Goal: Information Seeking & Learning: Learn about a topic

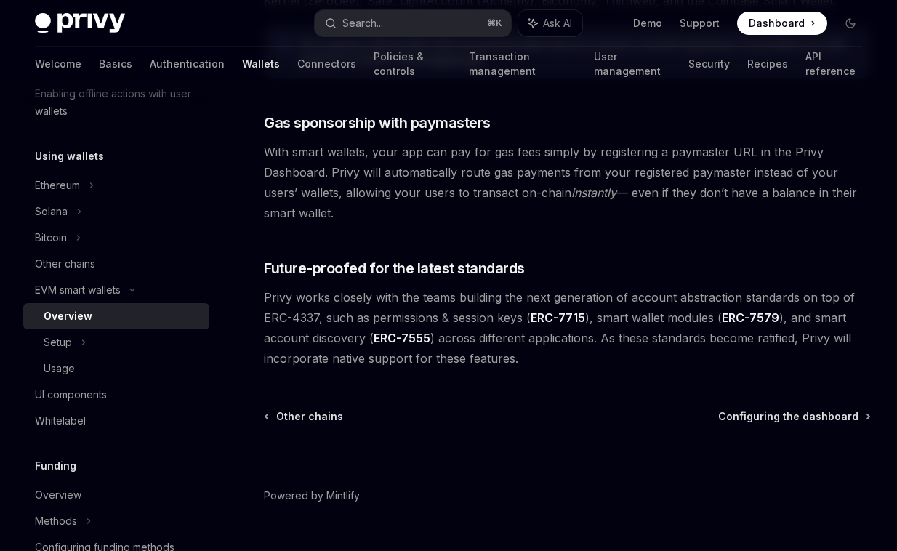
scroll to position [1158, 0]
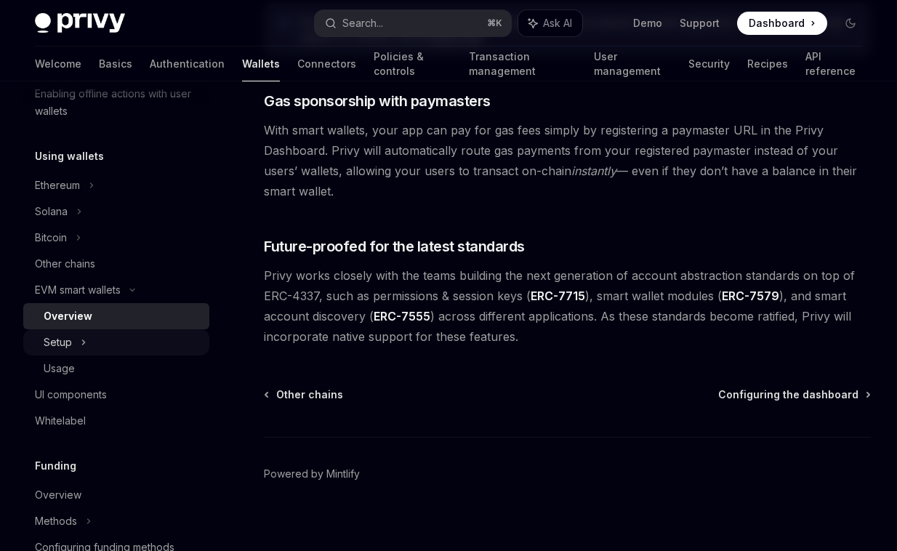
click at [58, 342] on div "Setup" at bounding box center [58, 342] width 28 height 17
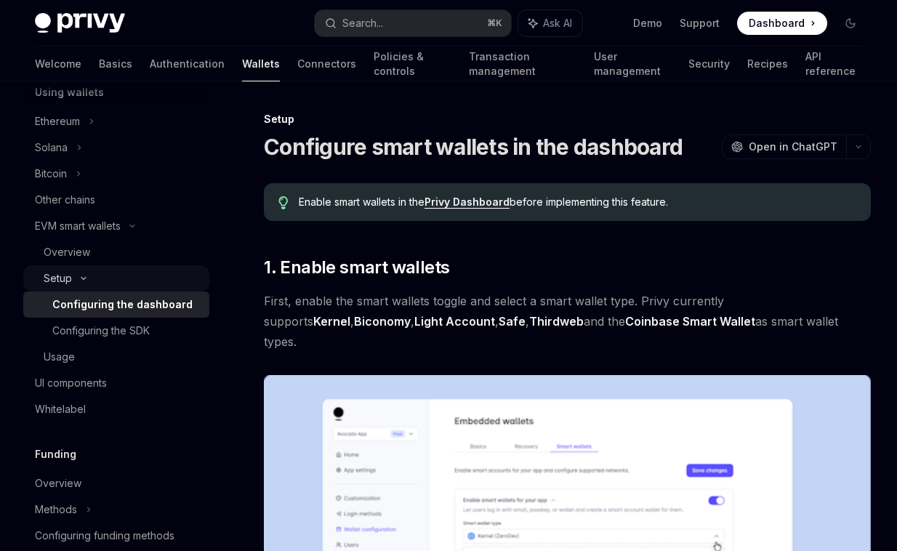
scroll to position [401, 0]
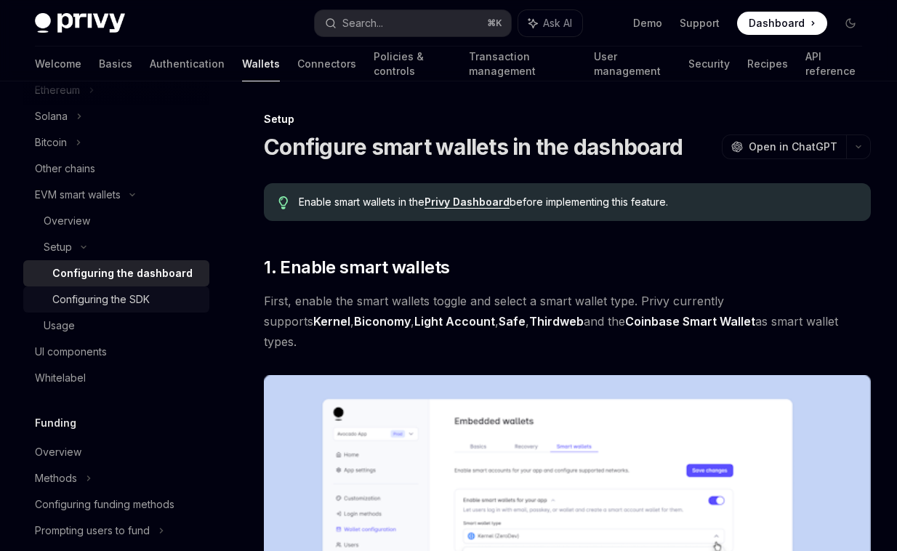
click at [80, 306] on div "Configuring the SDK" at bounding box center [100, 299] width 97 height 17
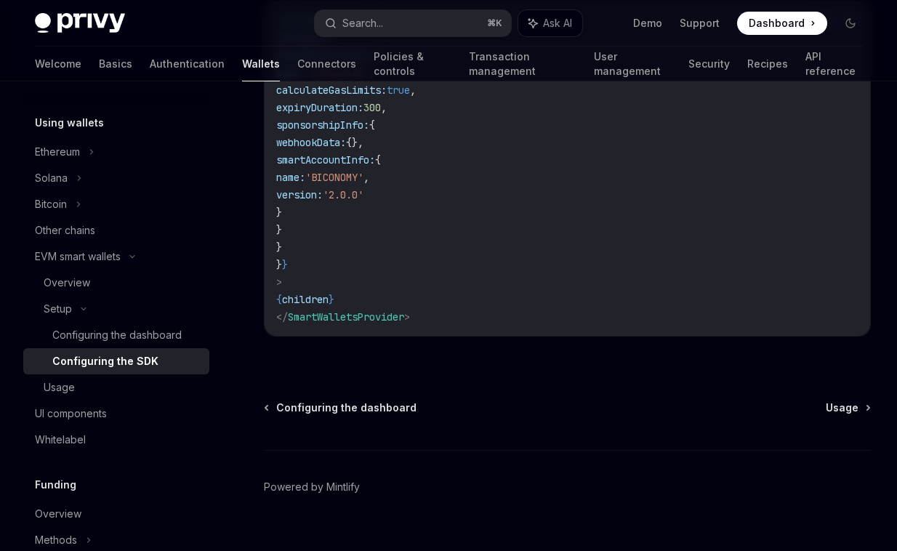
scroll to position [1281, 0]
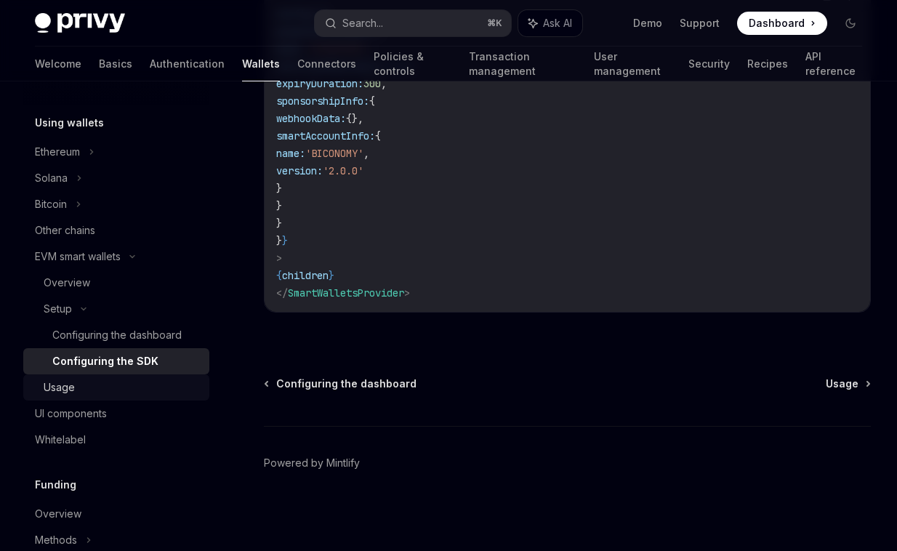
click at [89, 384] on div "Usage" at bounding box center [122, 387] width 157 height 17
type textarea "*"
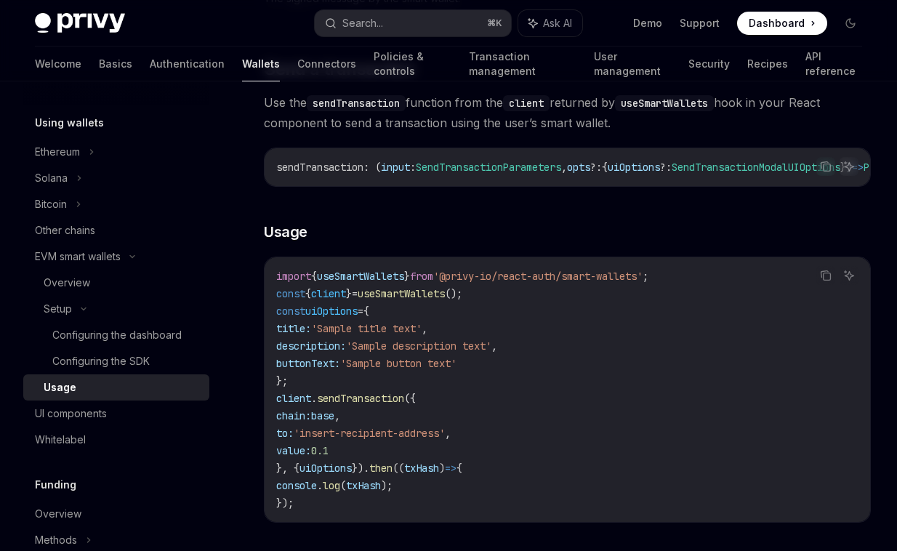
scroll to position [2133, 0]
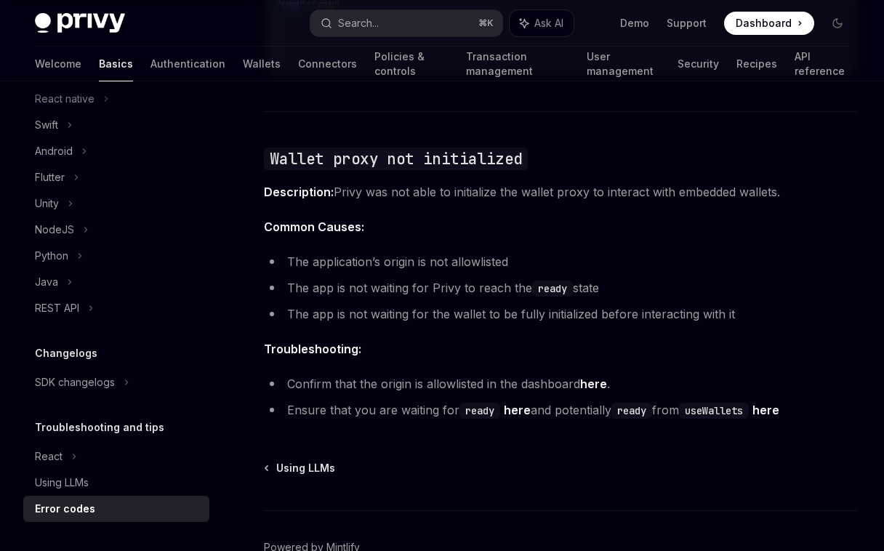
scroll to position [2263, 0]
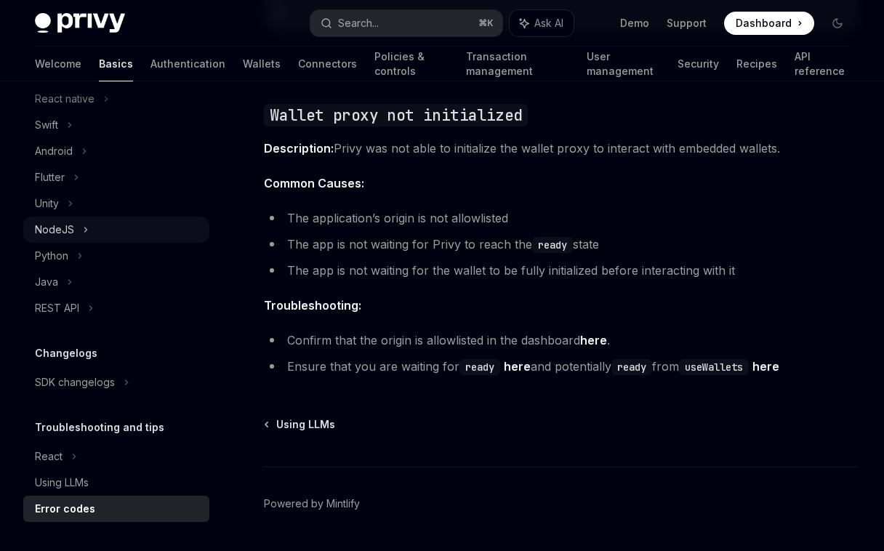
click at [48, 234] on div "NodeJS" at bounding box center [54, 229] width 39 height 17
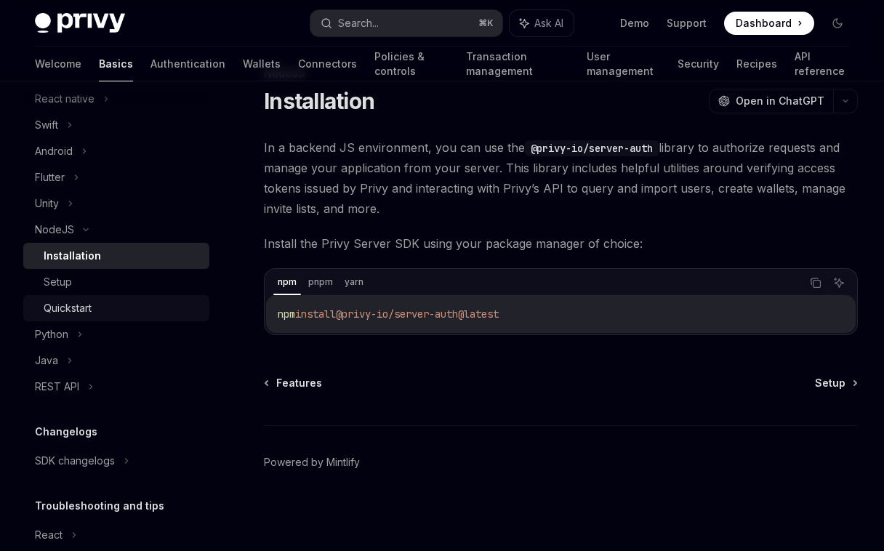
click at [89, 308] on div "Quickstart" at bounding box center [68, 308] width 48 height 17
type textarea "*"
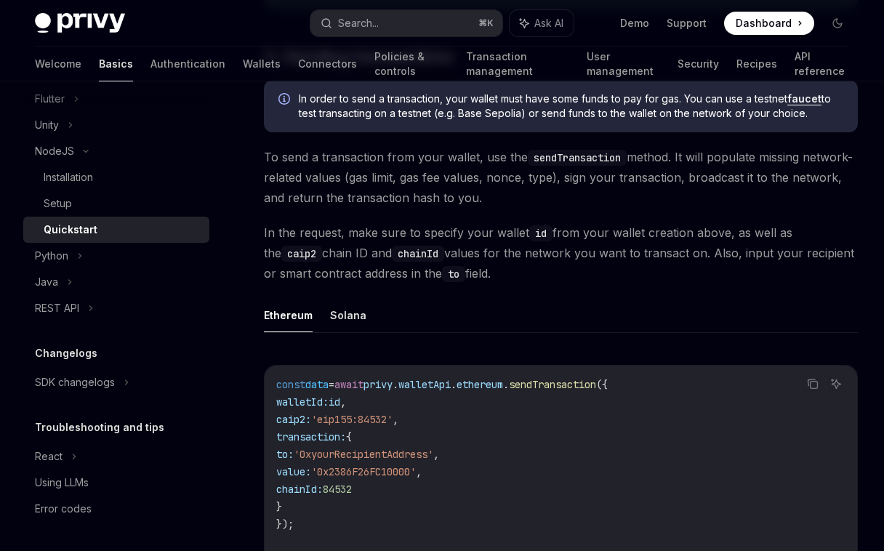
scroll to position [1099, 0]
